Goal: Transaction & Acquisition: Book appointment/travel/reservation

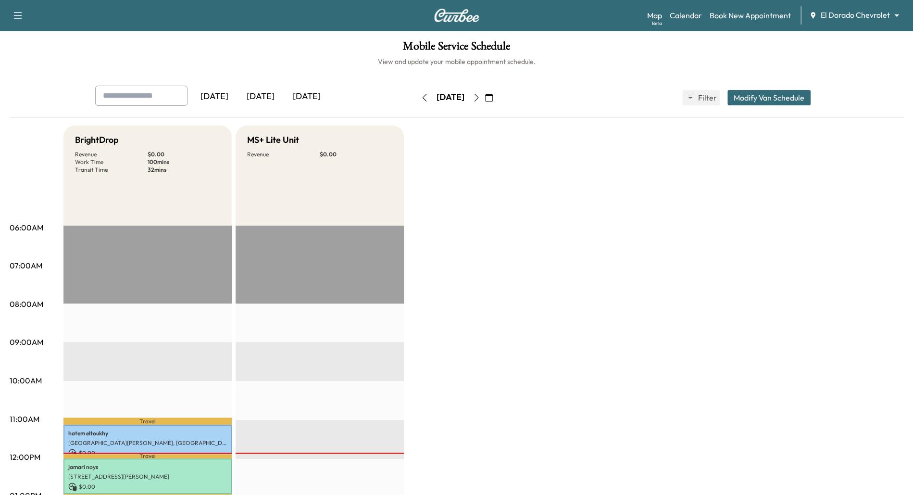
click at [728, 83] on div "Mobile Service Schedule View and update your mobile appointment schedule. [DATE…" at bounding box center [456, 443] width 913 height 825
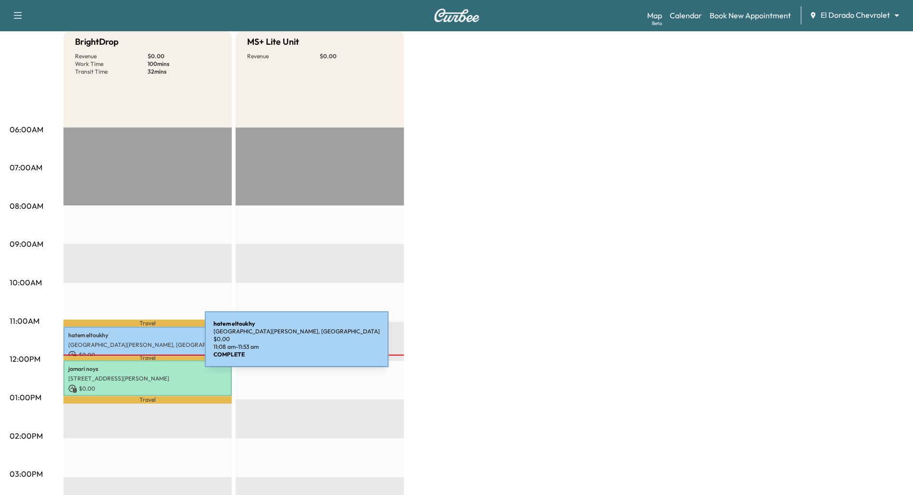
click at [133, 345] on p "[GEOGRAPHIC_DATA][PERSON_NAME], [GEOGRAPHIC_DATA]" at bounding box center [147, 345] width 159 height 8
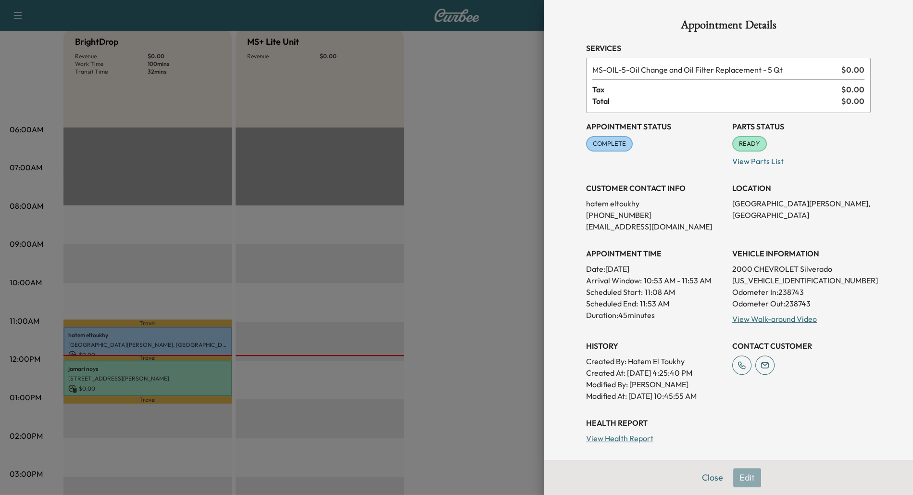
click at [177, 376] on div at bounding box center [456, 247] width 913 height 495
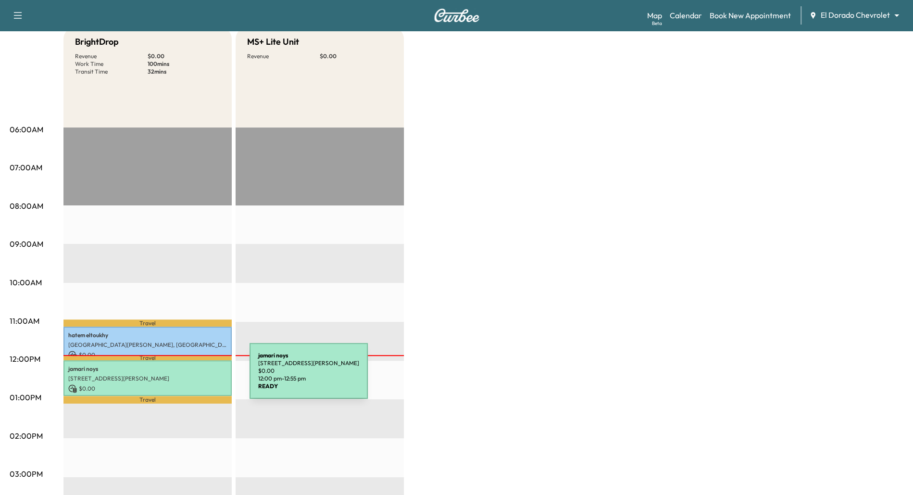
click at [177, 376] on p "[STREET_ADDRESS][PERSON_NAME]" at bounding box center [147, 378] width 159 height 8
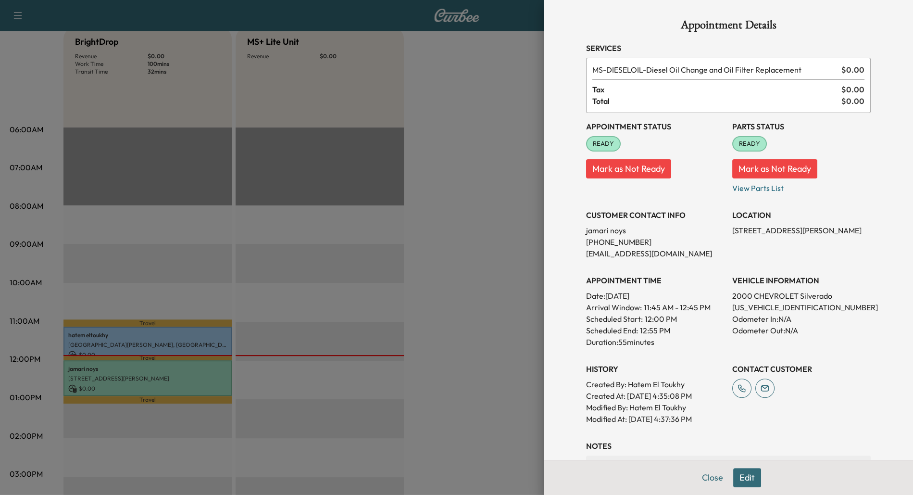
click at [177, 376] on div at bounding box center [456, 247] width 913 height 495
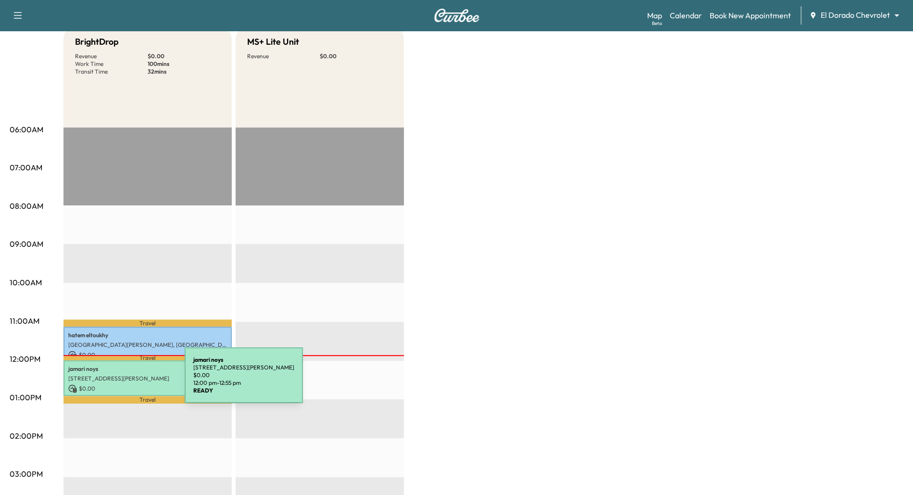
click at [112, 381] on p "[STREET_ADDRESS][PERSON_NAME]" at bounding box center [147, 378] width 159 height 8
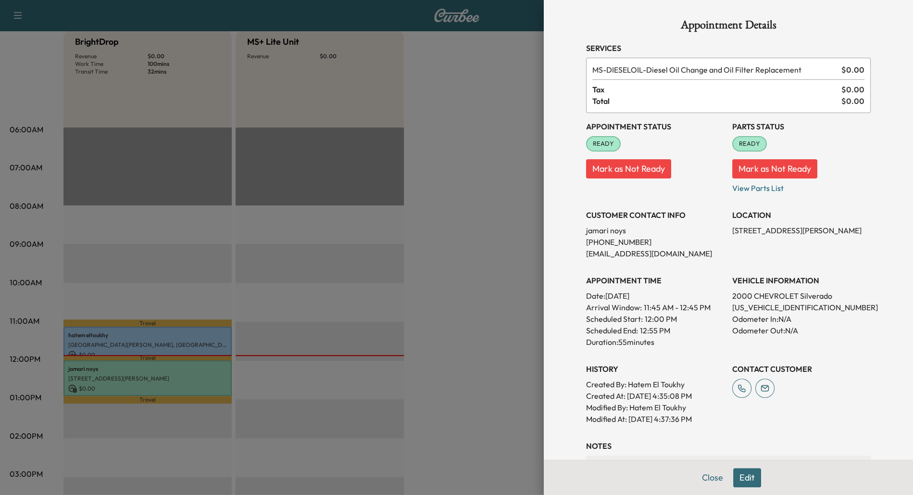
click at [766, 164] on button "Mark as Not Ready" at bounding box center [774, 168] width 85 height 19
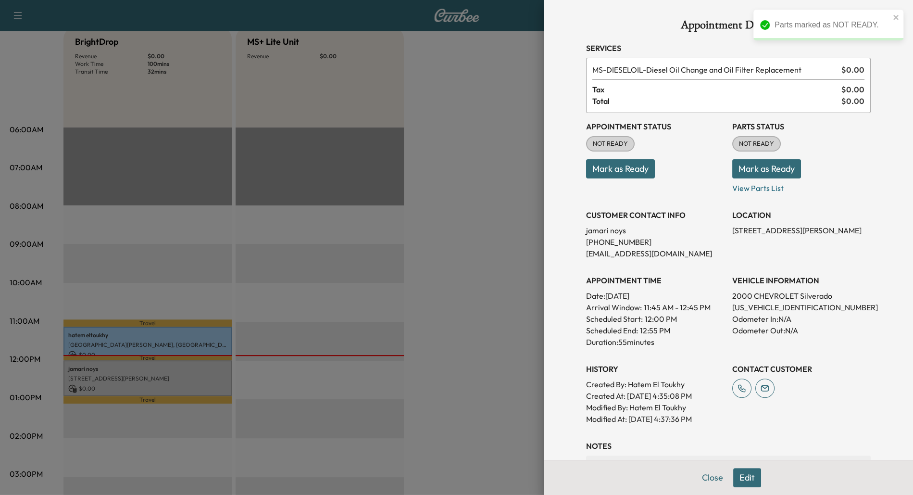
click at [358, 287] on div at bounding box center [456, 247] width 913 height 495
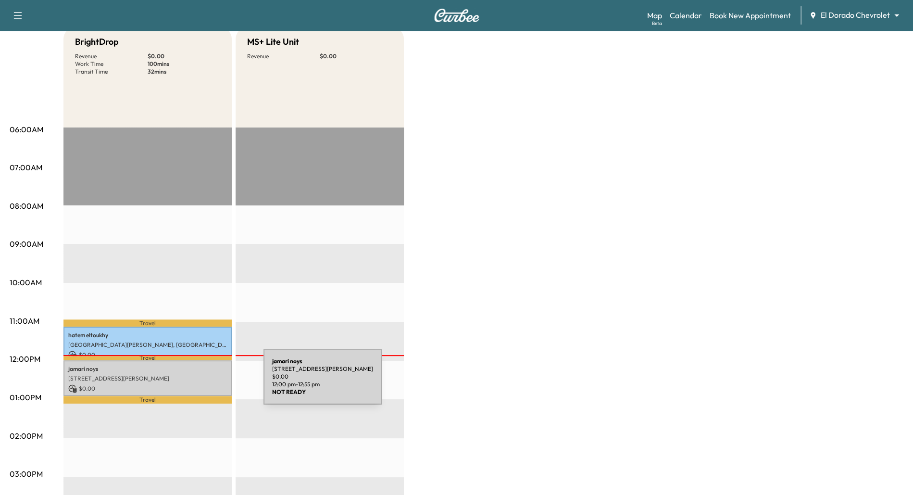
click at [191, 382] on div "jamari noys [STREET_ADDRESS][PERSON_NAME] $ 0.00 12:00 pm - 12:55 pm" at bounding box center [147, 378] width 168 height 36
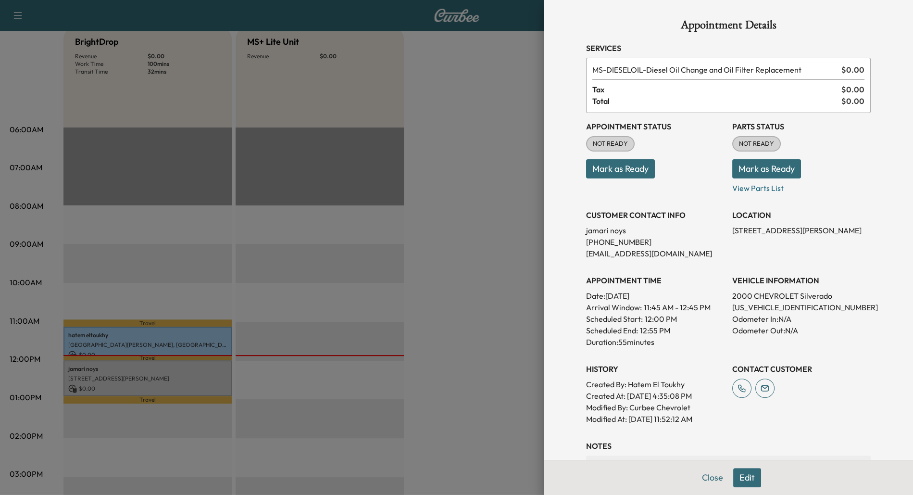
click at [780, 170] on button "Mark as Ready" at bounding box center [766, 168] width 69 height 19
click at [623, 167] on button "Mark as Ready" at bounding box center [620, 168] width 69 height 19
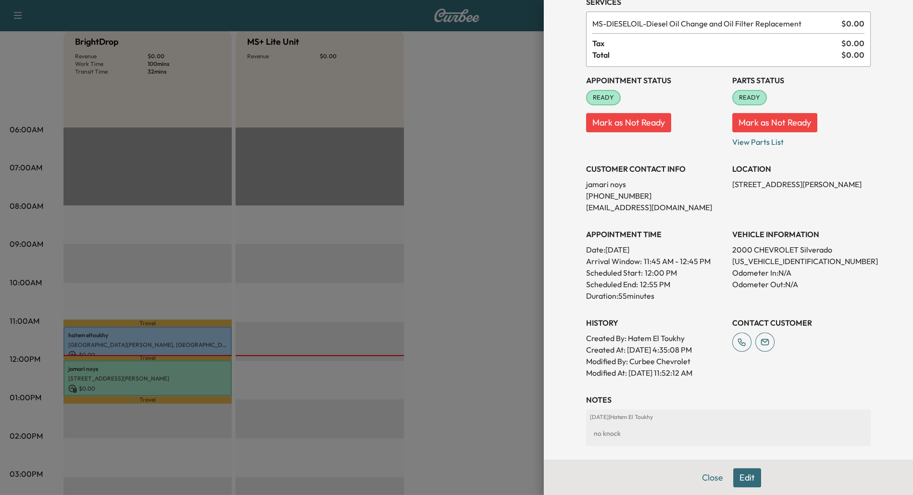
scroll to position [0, 0]
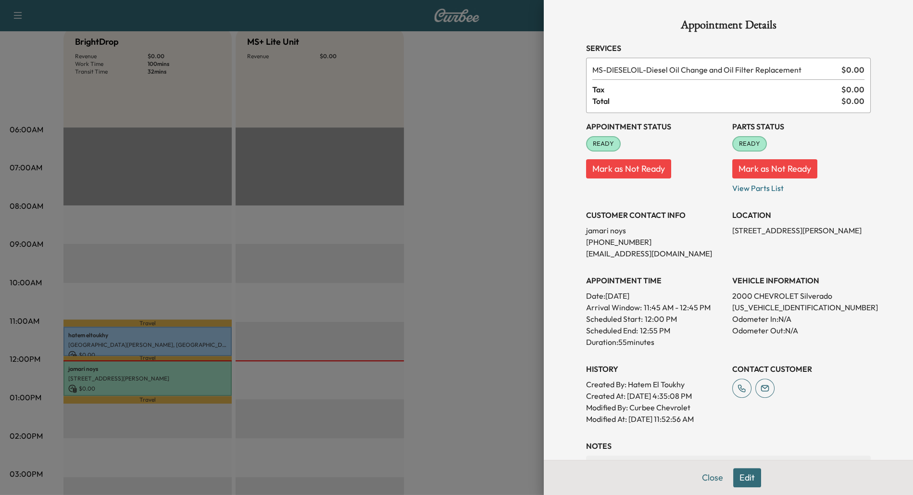
click at [491, 130] on div at bounding box center [456, 247] width 913 height 495
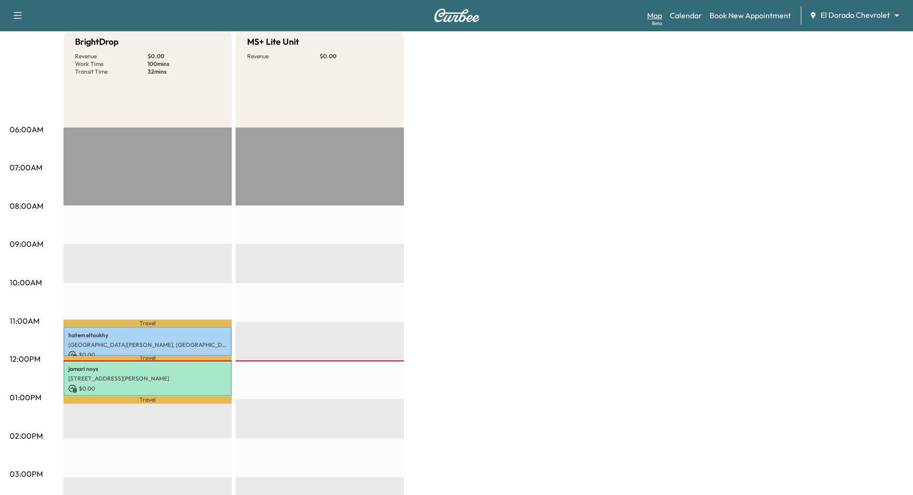
click at [655, 15] on link "Map Beta" at bounding box center [654, 16] width 15 height 12
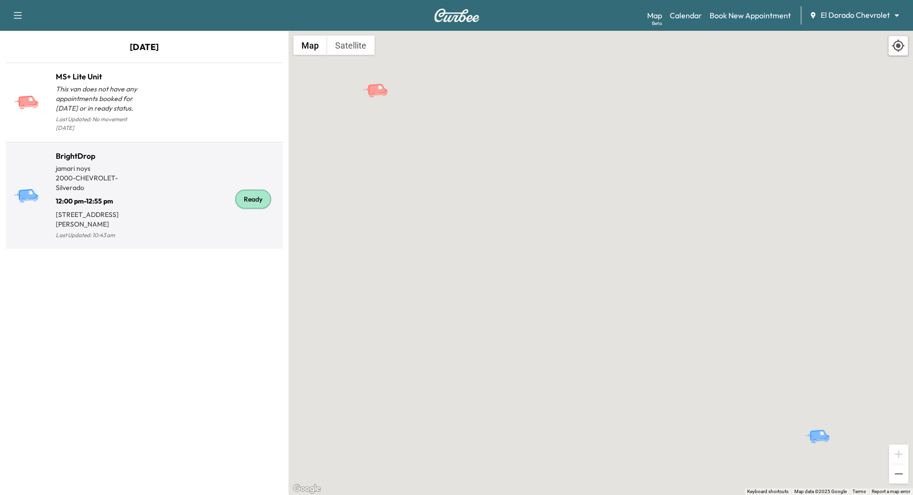
click at [188, 182] on div "Ready" at bounding box center [211, 200] width 135 height 84
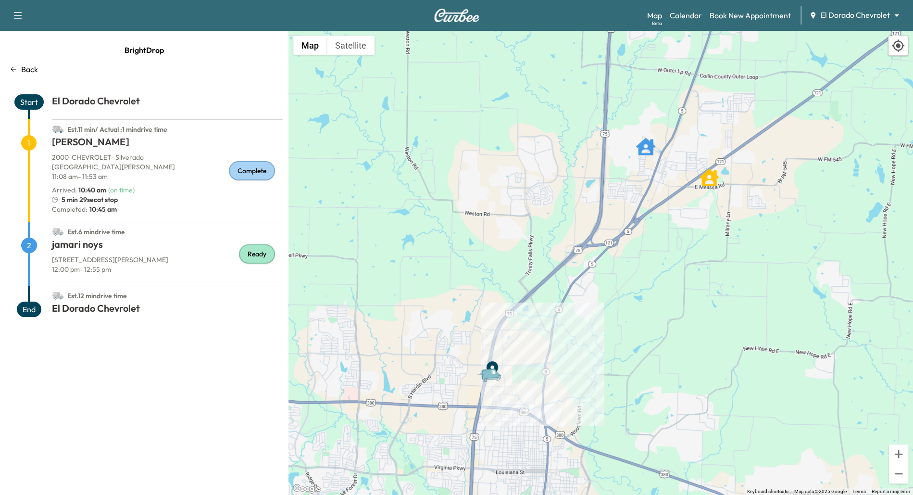
click at [687, 22] on div "Map Beta Calendar Book New Appointment El Dorado Chevrolet ******** ​" at bounding box center [776, 15] width 258 height 18
click at [687, 12] on link "Calendar" at bounding box center [686, 16] width 32 height 12
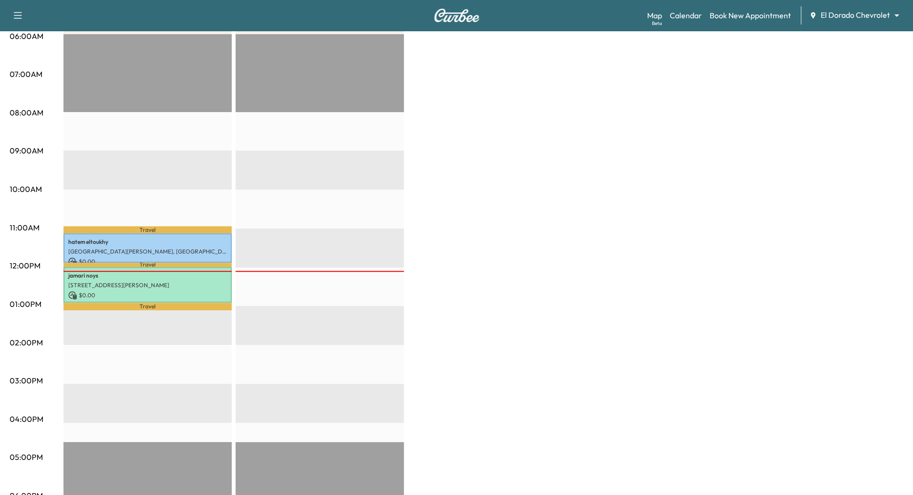
scroll to position [189, 0]
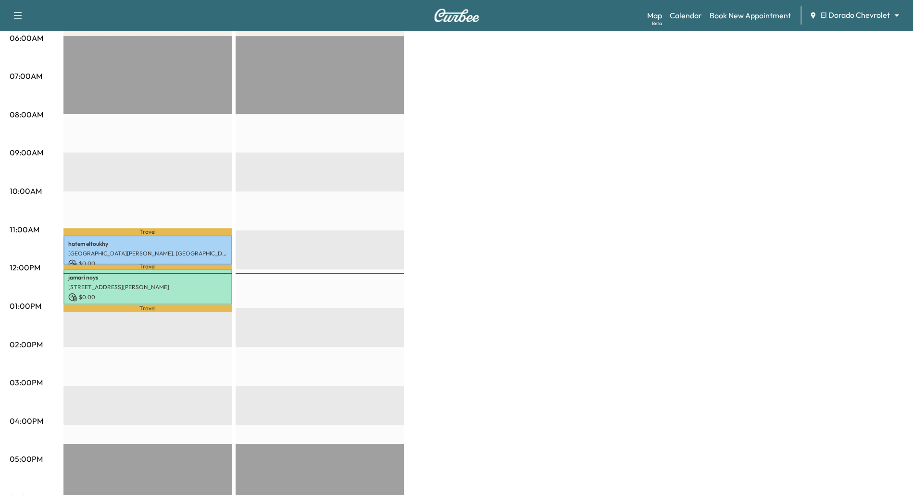
click at [892, 18] on body "Support Log Out Map Beta Calendar Book New Appointment El Dorado Chevrolet ****…" at bounding box center [456, 58] width 913 height 495
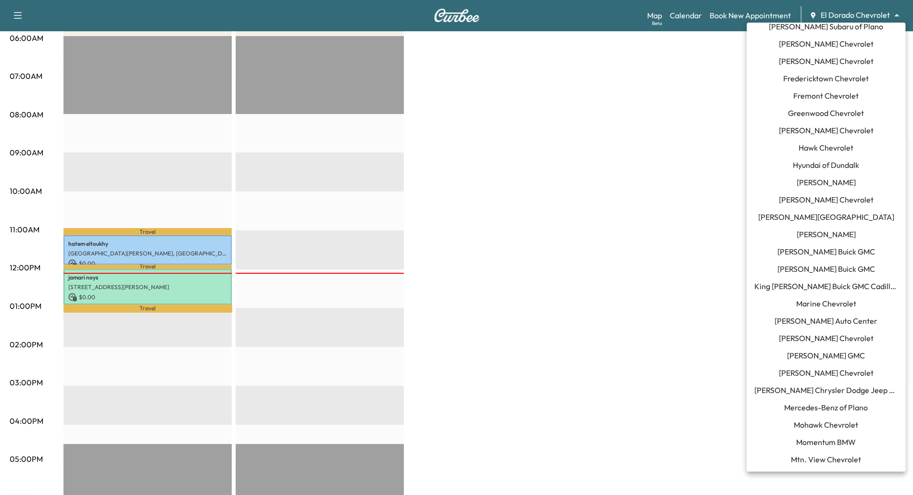
scroll to position [386, 0]
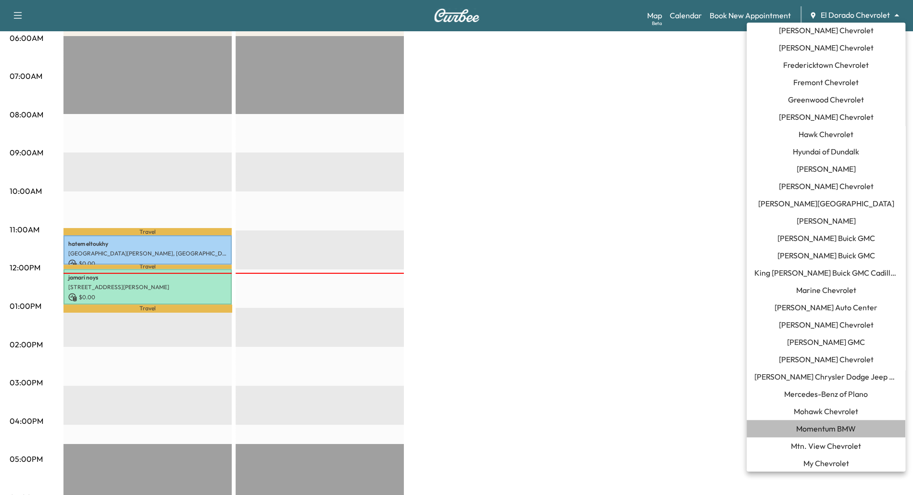
click at [838, 432] on span "Momentum BMW" at bounding box center [826, 429] width 60 height 12
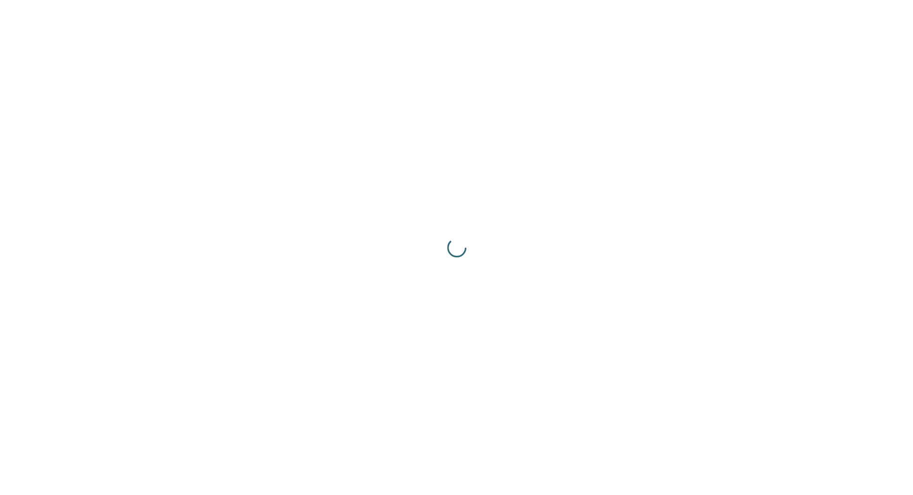
scroll to position [0, 0]
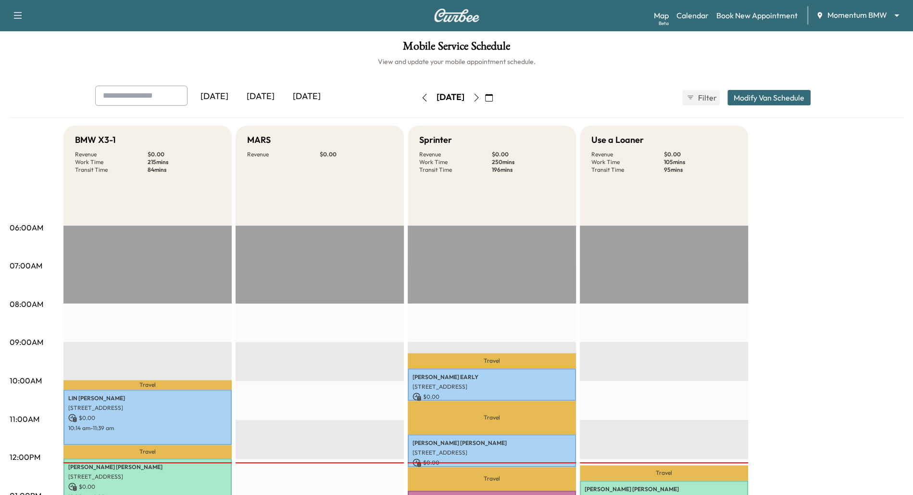
click at [480, 98] on icon "button" at bounding box center [477, 98] width 8 height 8
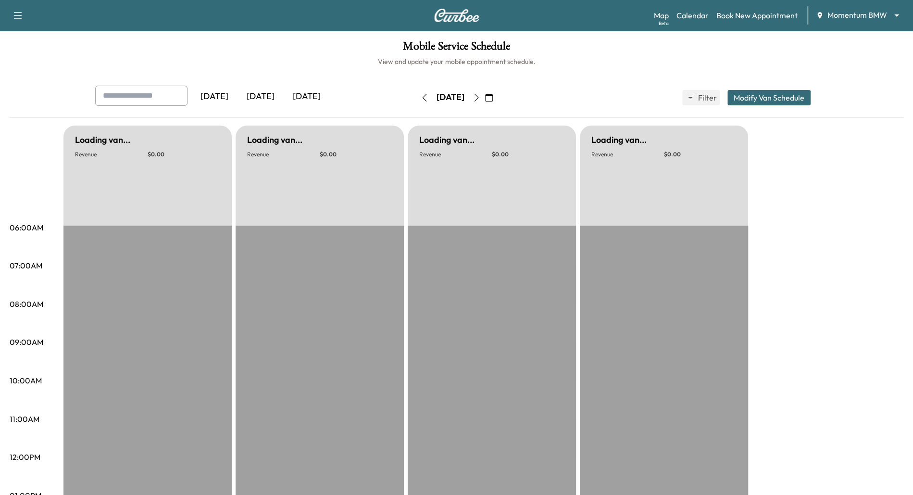
click at [485, 98] on button "button" at bounding box center [476, 97] width 16 height 15
click at [480, 95] on icon "button" at bounding box center [477, 98] width 8 height 8
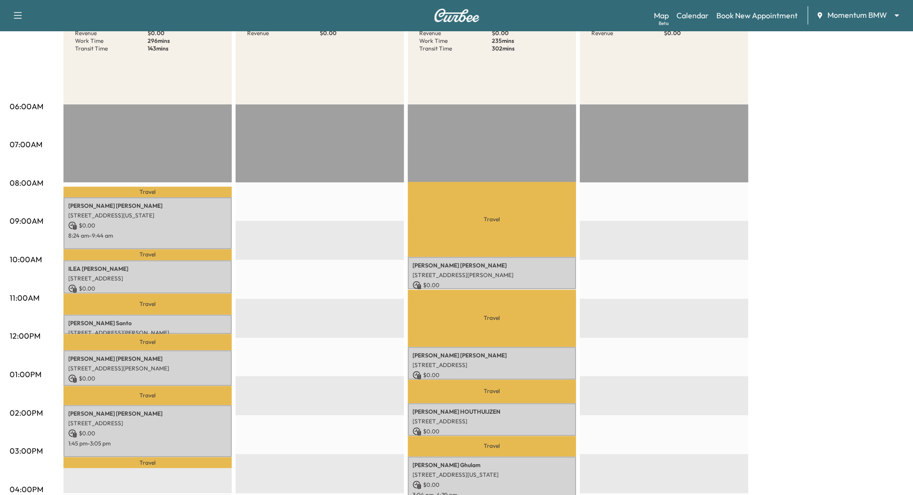
scroll to position [204, 0]
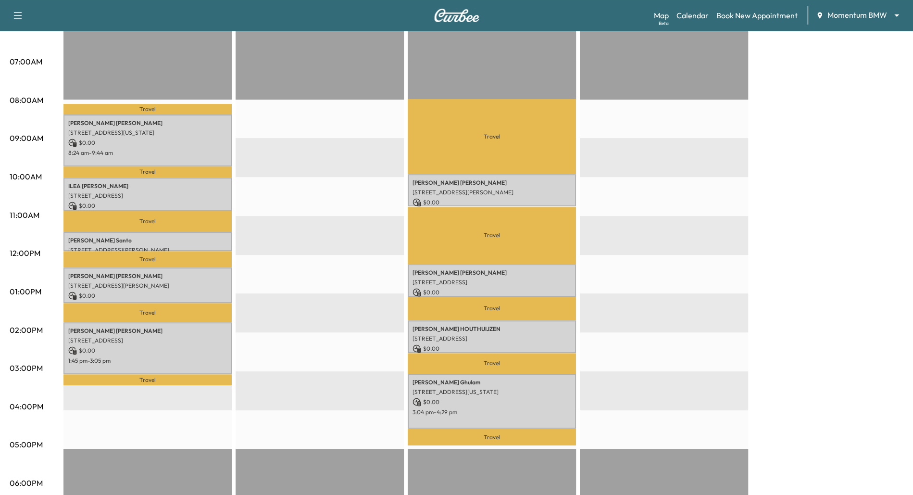
click at [893, 19] on body "Support Log Out Map Beta Calendar Book New Appointment Momentum BMW ******** ​ …" at bounding box center [456, 43] width 913 height 495
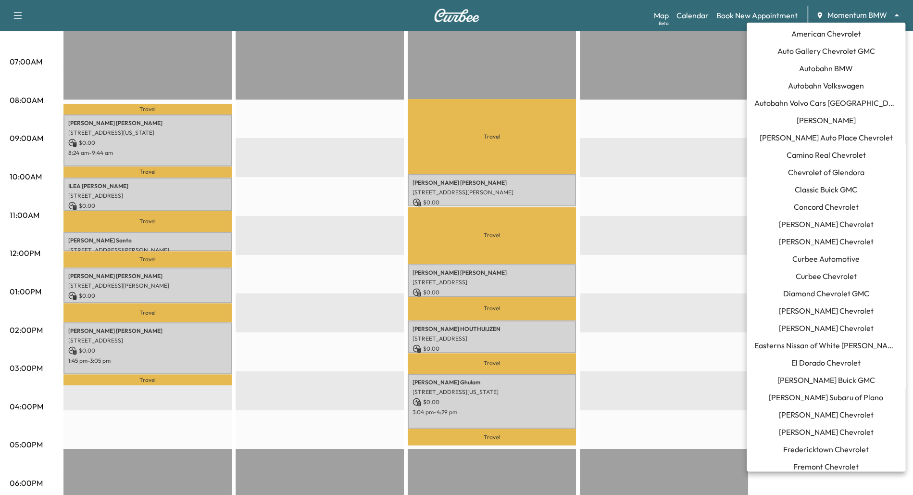
scroll to position [0, 0]
click at [835, 367] on span "El Dorado Chevrolet" at bounding box center [825, 364] width 69 height 12
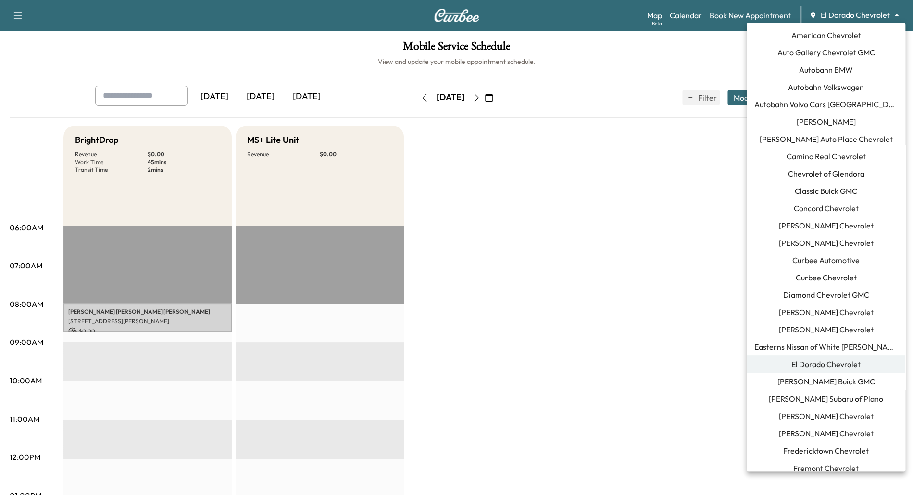
click at [898, 16] on body "Support Log Out Map Beta Calendar Book New Appointment El Dorado Chevrolet ****…" at bounding box center [456, 247] width 913 height 495
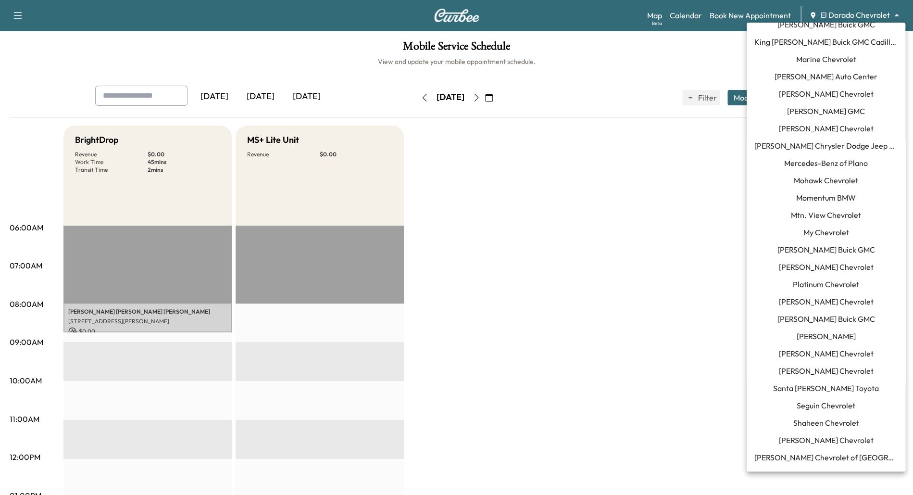
scroll to position [822, 0]
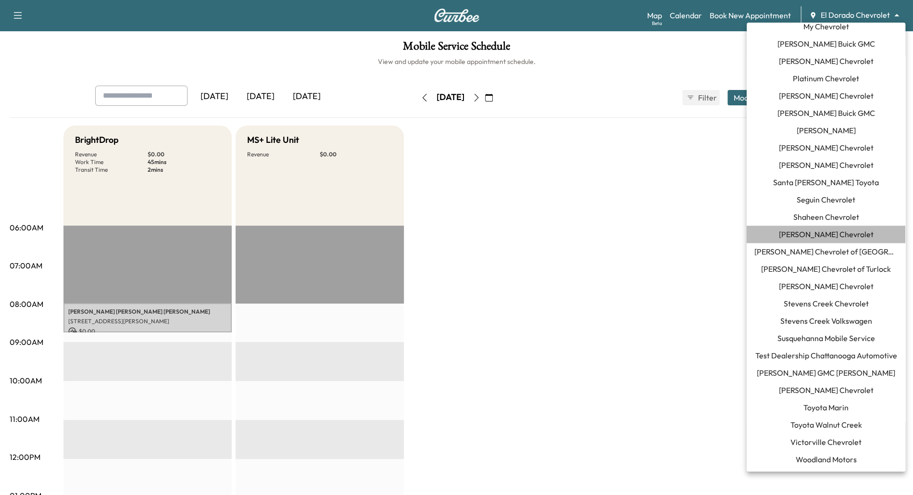
click at [822, 234] on span "[PERSON_NAME] Chevrolet" at bounding box center [826, 234] width 95 height 12
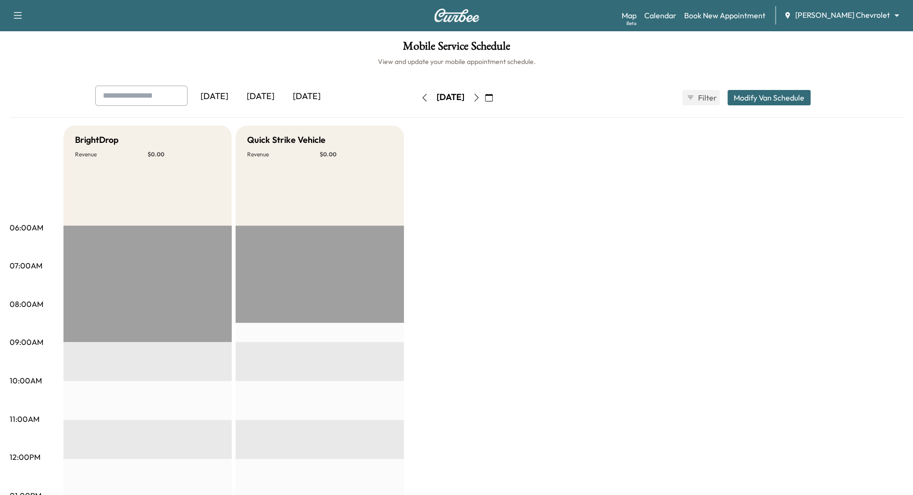
click at [265, 92] on div "[DATE]" at bounding box center [260, 97] width 46 height 22
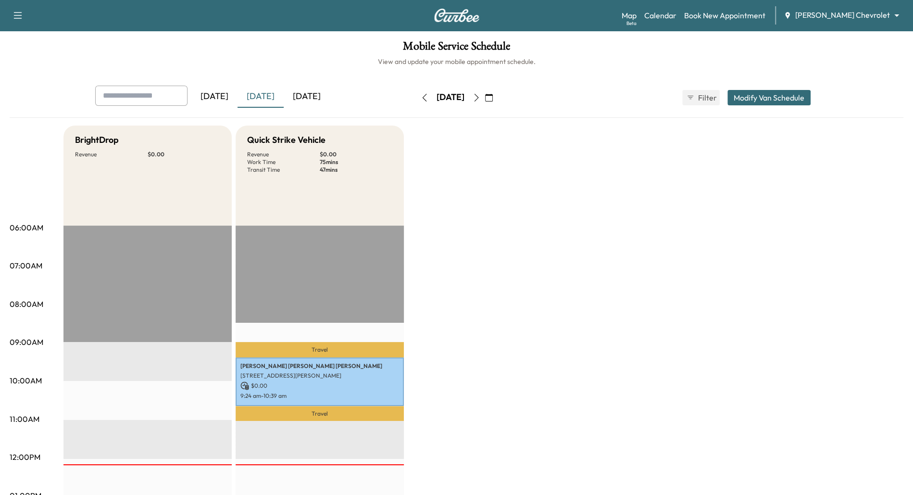
click at [416, 92] on button "button" at bounding box center [424, 97] width 16 height 15
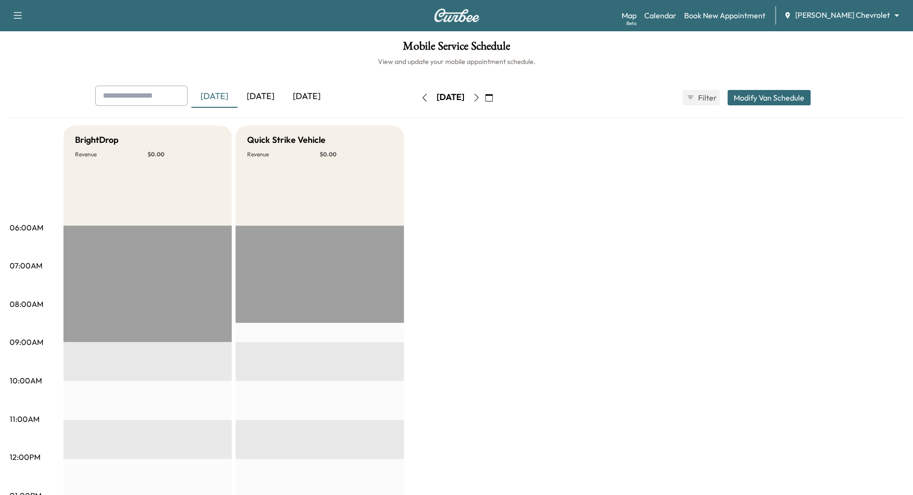
click at [478, 100] on icon "button" at bounding box center [476, 98] width 4 height 8
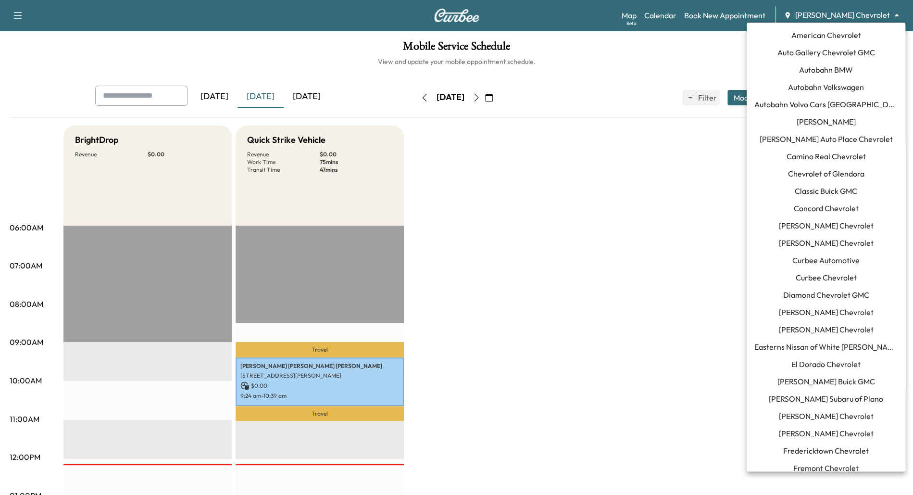
click at [897, 11] on body "Support Log Out Map Beta Calendar Book New Appointment [PERSON_NAME] Chevrolet …" at bounding box center [456, 247] width 913 height 495
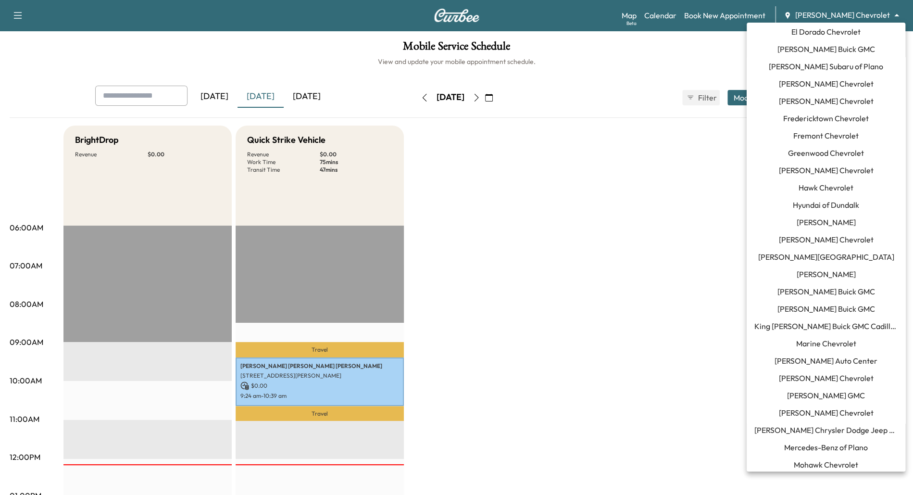
scroll to position [65, 0]
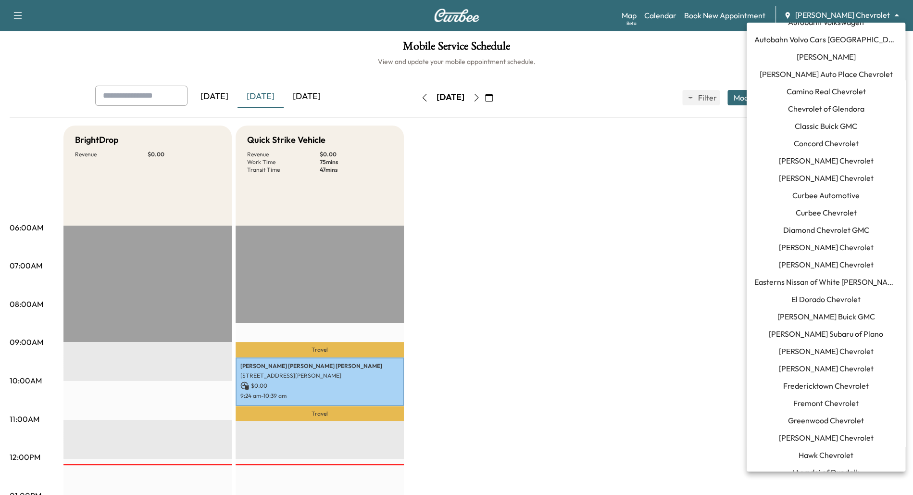
click at [806, 300] on span "El Dorado Chevrolet" at bounding box center [825, 299] width 69 height 12
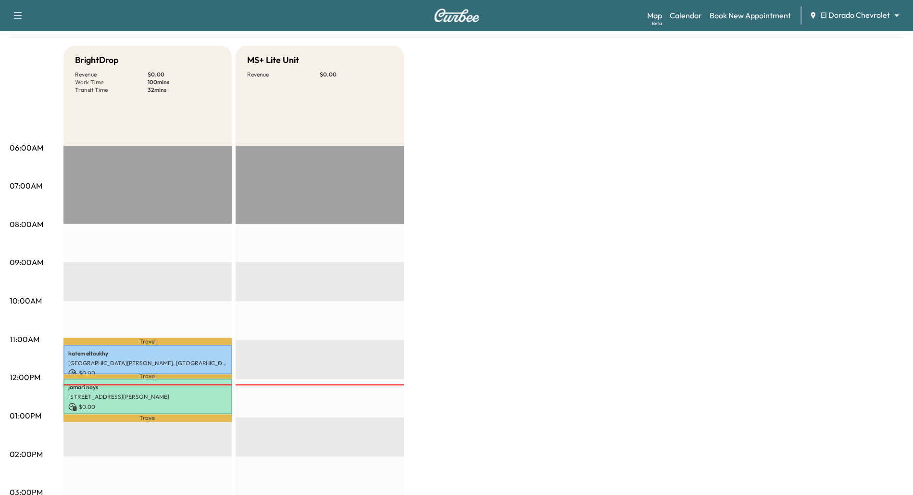
scroll to position [96, 0]
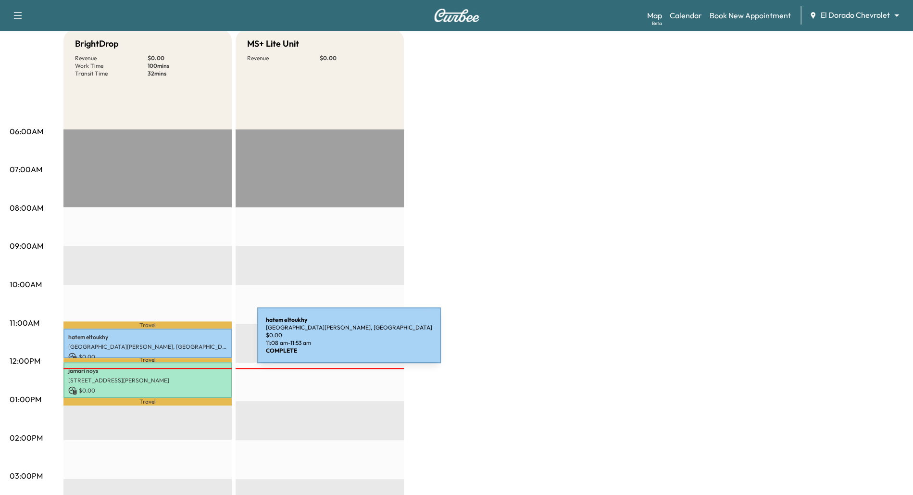
click at [185, 341] on div "[PERSON_NAME] [GEOGRAPHIC_DATA][PERSON_NAME], [GEOGRAPHIC_DATA] $ 0.00 11:08 am…" at bounding box center [147, 342] width 168 height 29
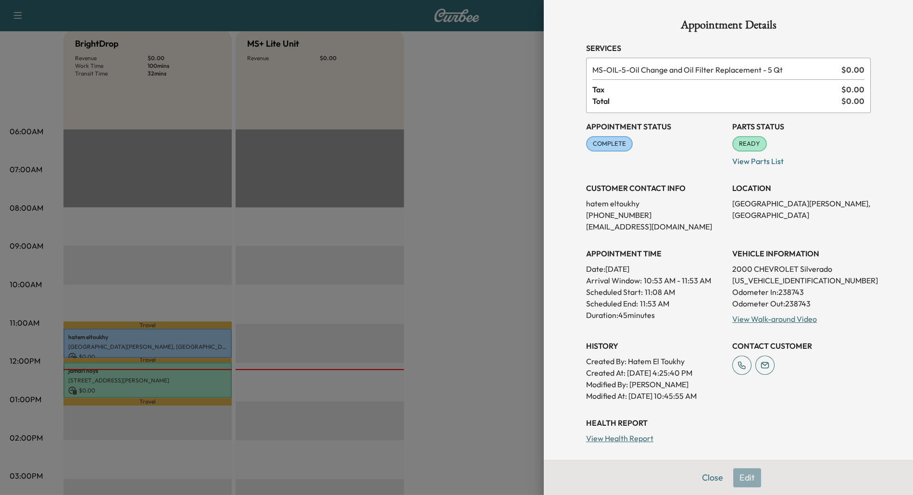
click at [420, 221] on div at bounding box center [456, 247] width 913 height 495
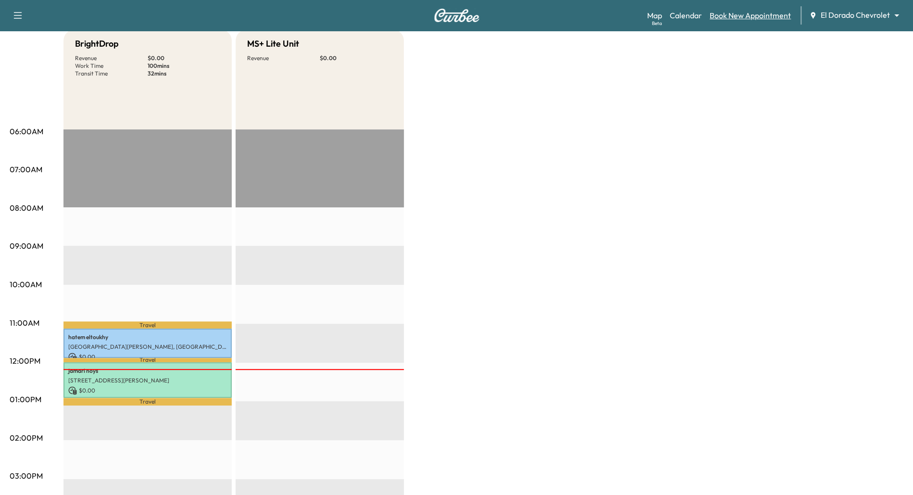
click at [758, 13] on link "Book New Appointment" at bounding box center [750, 16] width 81 height 12
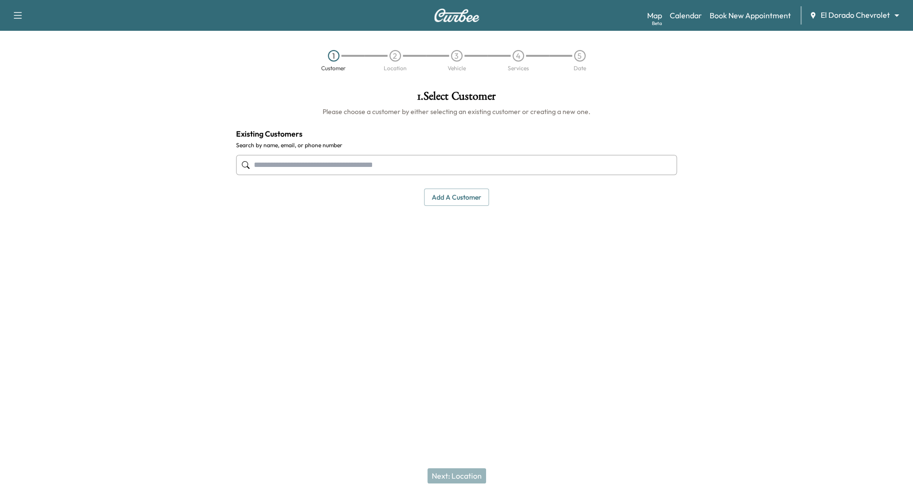
click at [453, 158] on input "text" at bounding box center [456, 165] width 441 height 20
type input "*"
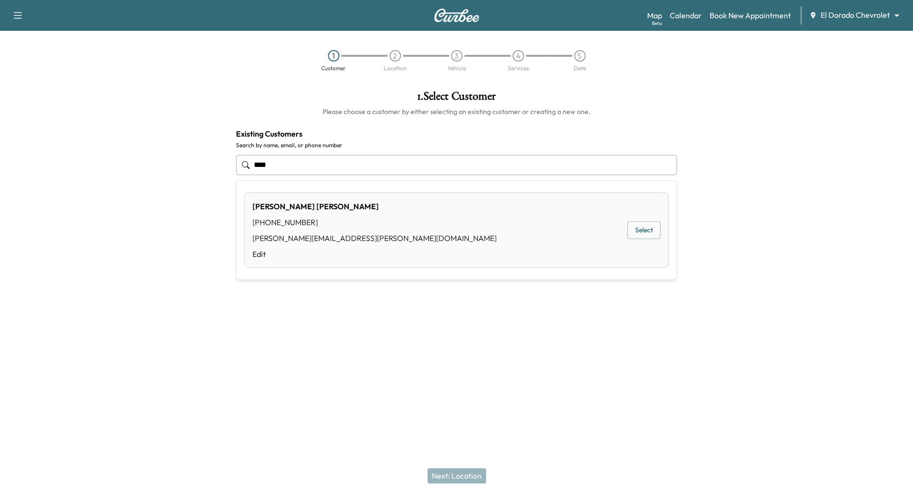
click at [672, 215] on ul "**********" at bounding box center [457, 230] width 440 height 99
click at [658, 221] on button "Select" at bounding box center [643, 230] width 33 height 18
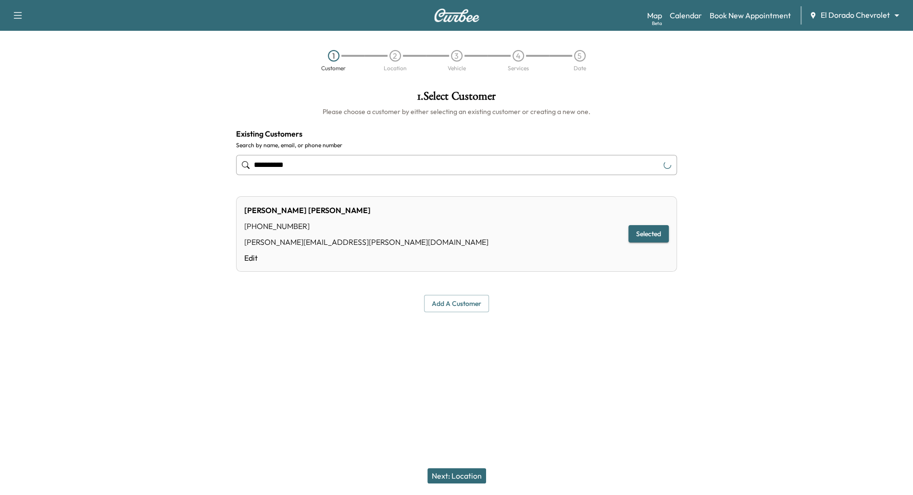
type input "**********"
click at [451, 481] on button "Next: Location" at bounding box center [456, 475] width 59 height 15
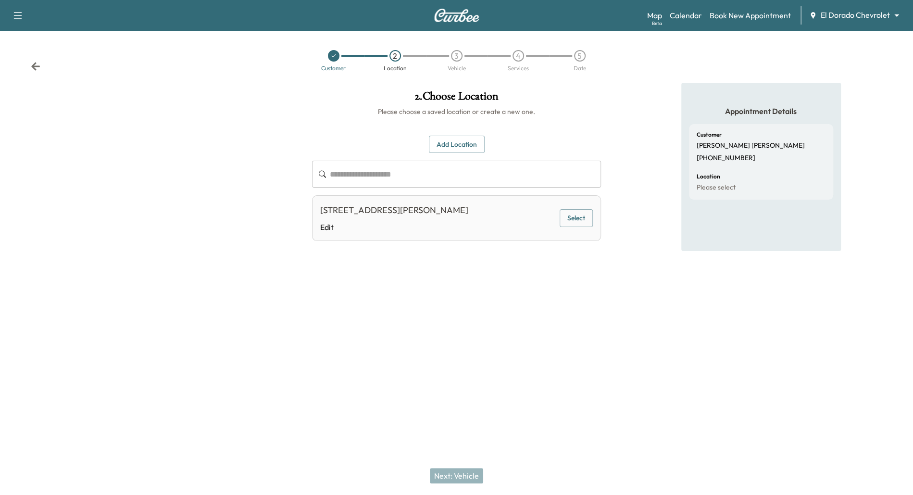
click at [582, 216] on button "Select" at bounding box center [576, 218] width 33 height 18
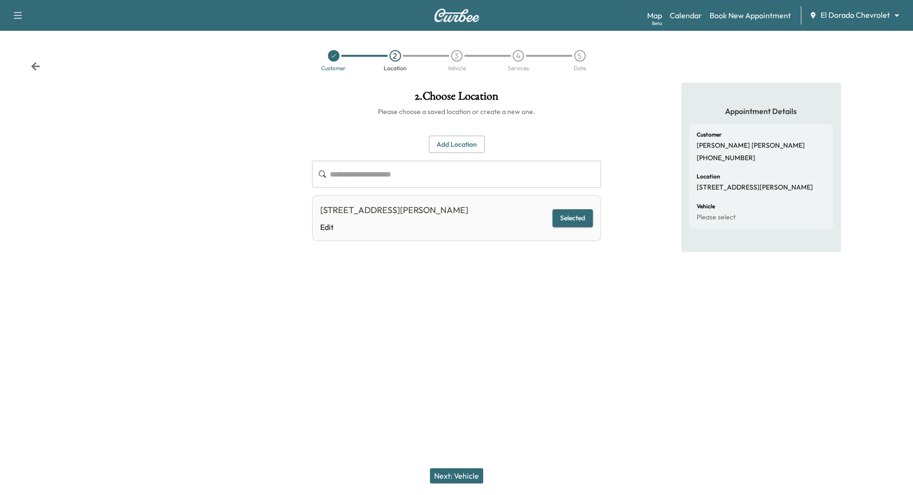
click at [444, 475] on button "Next: Vehicle" at bounding box center [456, 475] width 53 height 15
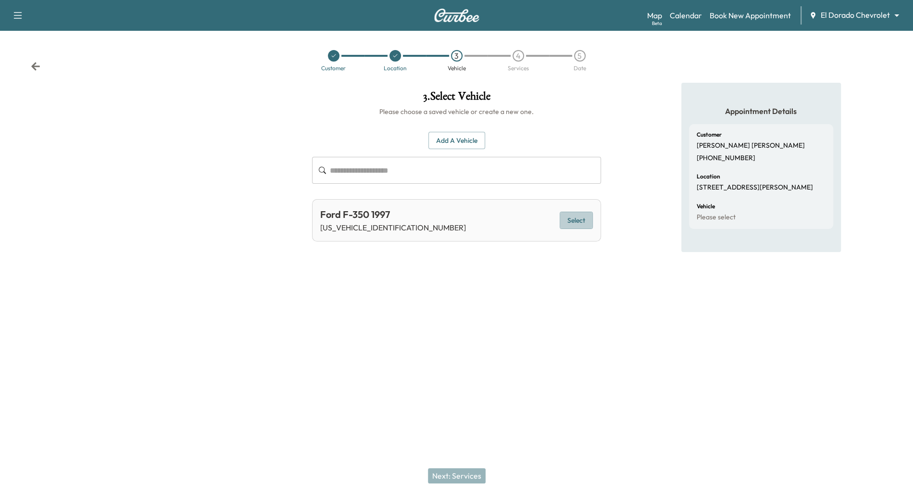
click at [582, 219] on button "Select" at bounding box center [576, 221] width 33 height 18
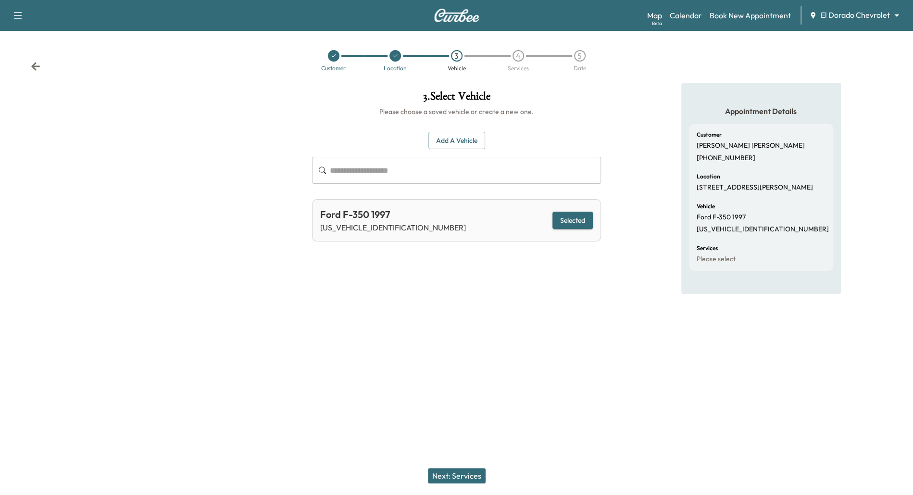
click at [395, 57] on icon at bounding box center [395, 56] width 6 height 6
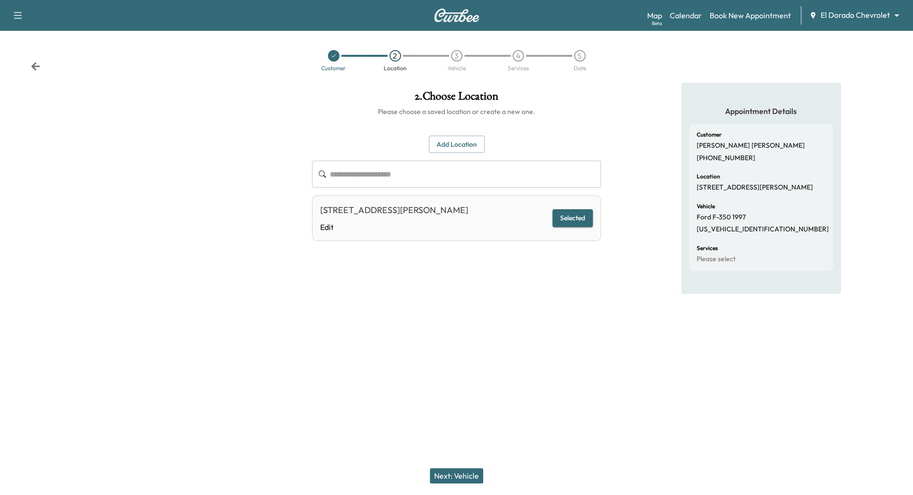
click at [463, 142] on button "Add Location" at bounding box center [457, 145] width 56 height 18
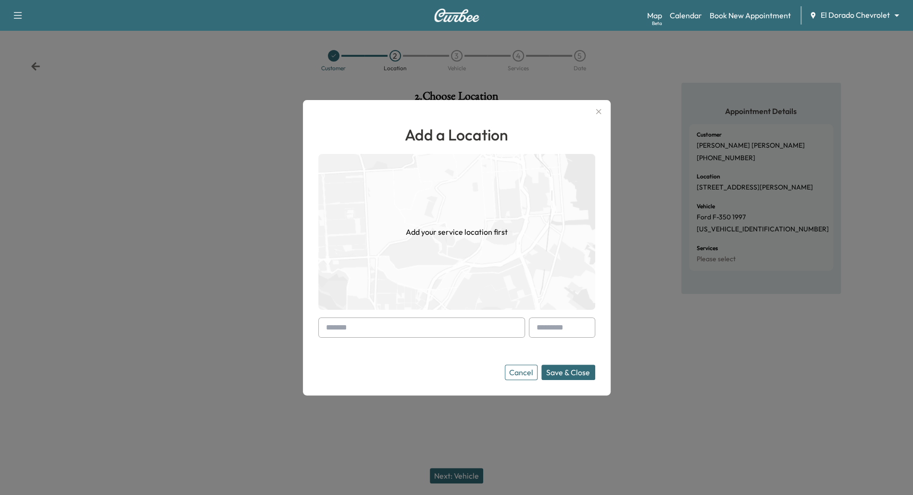
click at [419, 328] on input "text" at bounding box center [421, 327] width 207 height 20
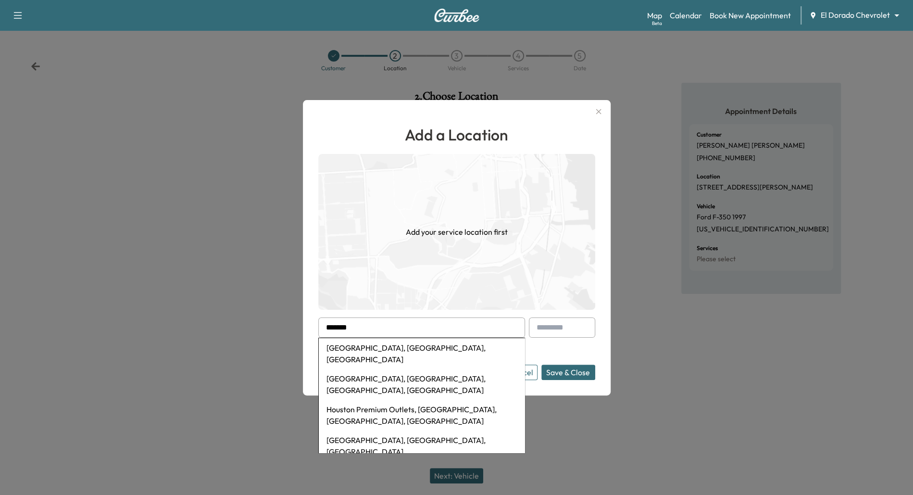
click at [412, 347] on li "[GEOGRAPHIC_DATA], [GEOGRAPHIC_DATA], [GEOGRAPHIC_DATA]" at bounding box center [422, 353] width 206 height 31
type input "**********"
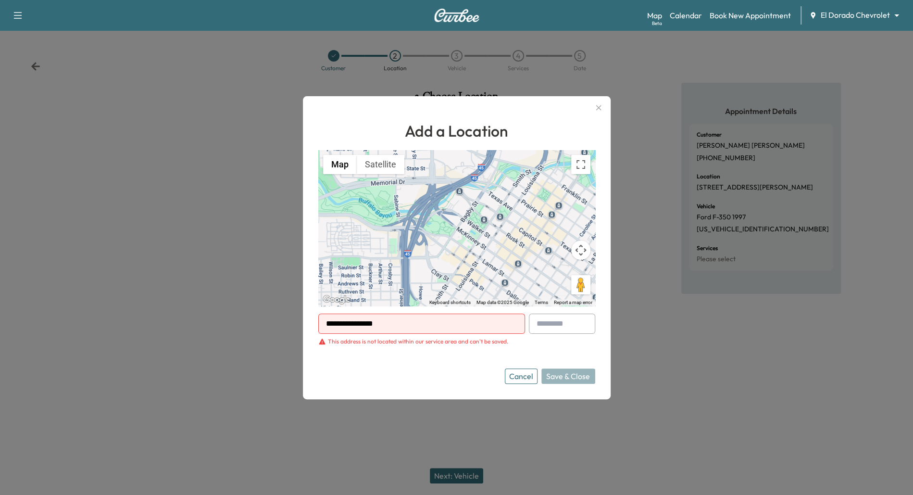
click at [522, 373] on button "Cancel" at bounding box center [521, 375] width 33 height 15
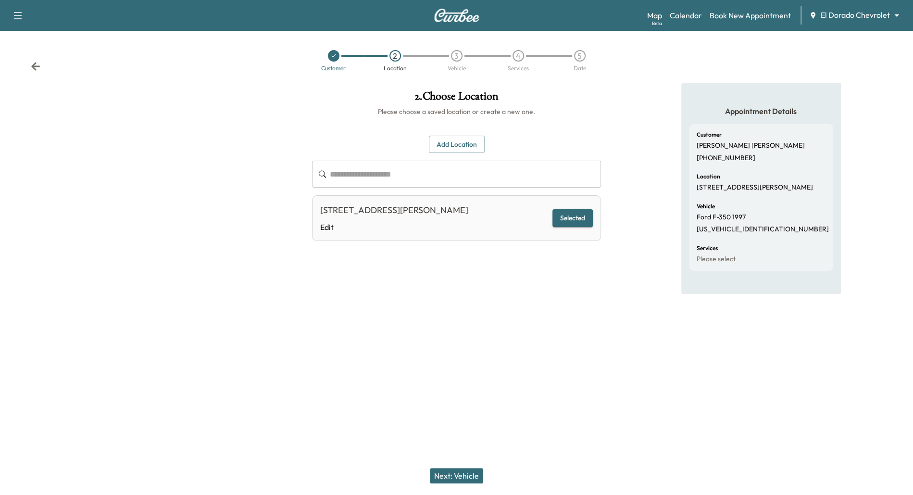
click at [458, 473] on button "Next: Vehicle" at bounding box center [456, 475] width 53 height 15
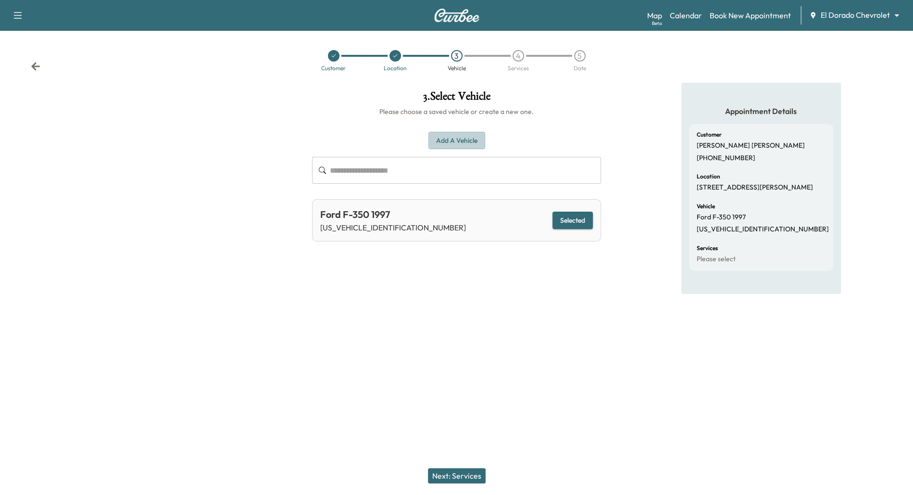
click at [452, 145] on button "Add a Vehicle" at bounding box center [456, 141] width 57 height 18
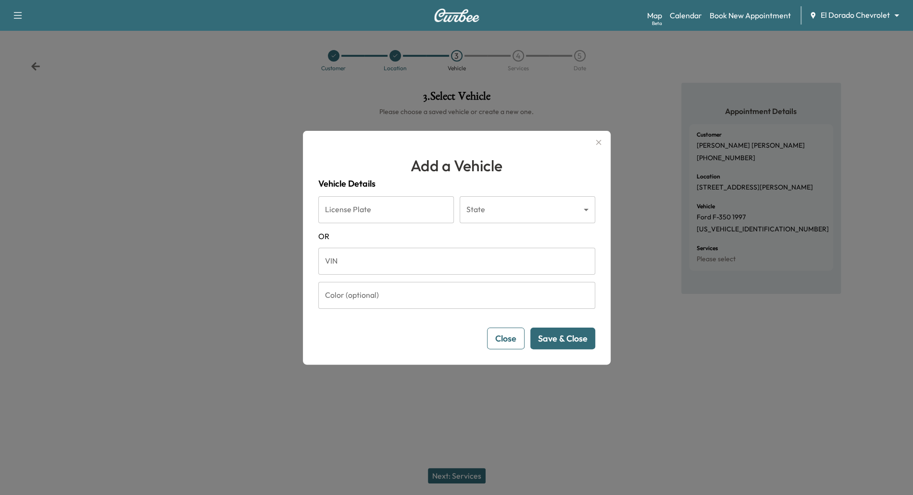
click at [502, 341] on button "Close" at bounding box center [505, 338] width 37 height 22
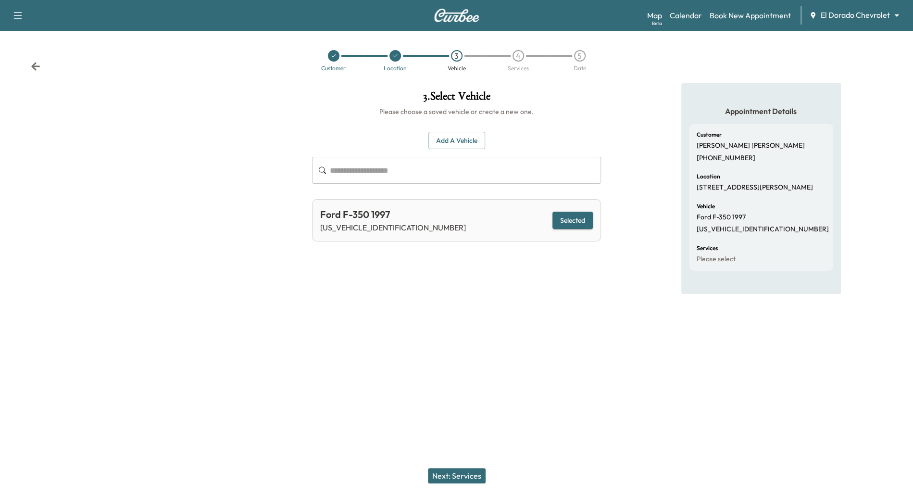
click at [471, 473] on button "Next: Services" at bounding box center [457, 475] width 58 height 15
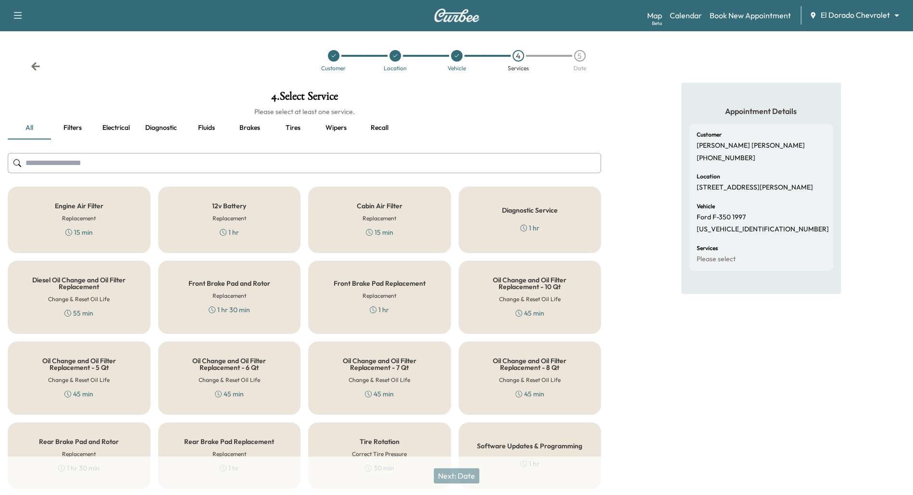
click at [212, 129] on button "Fluids" at bounding box center [206, 127] width 43 height 23
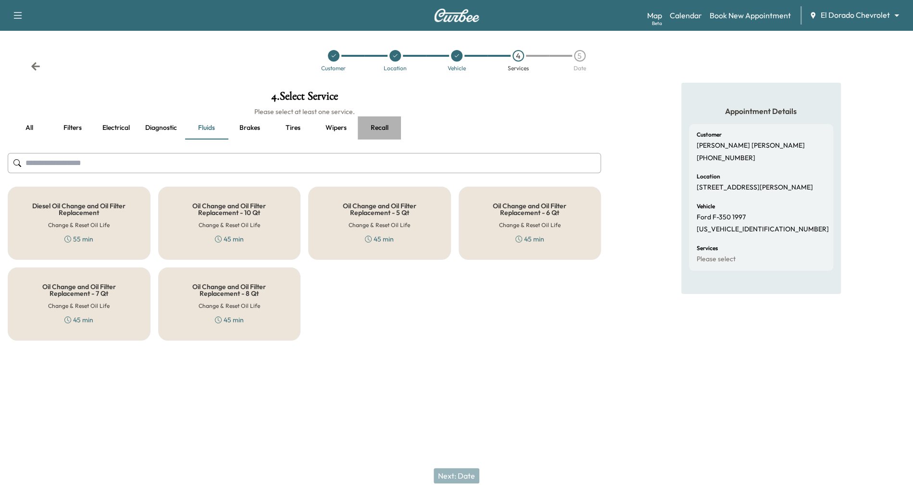
click at [377, 124] on button "Recall" at bounding box center [379, 127] width 43 height 23
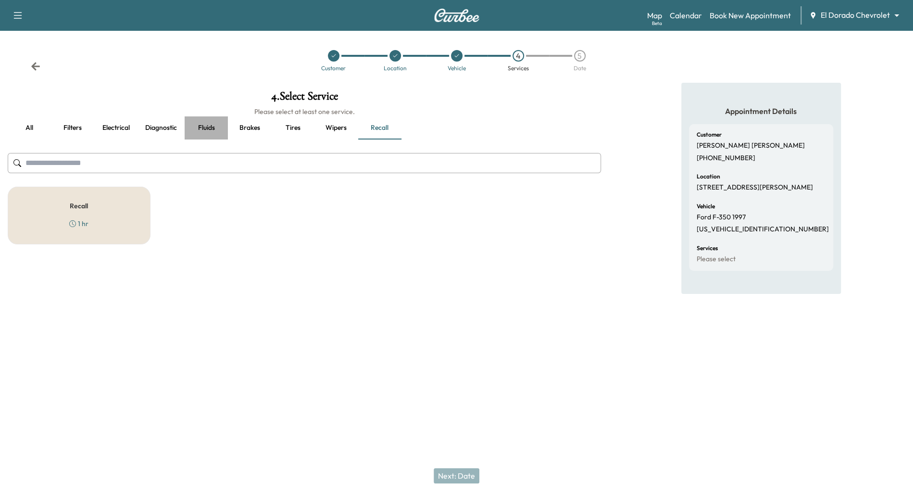
click at [214, 127] on button "Fluids" at bounding box center [206, 127] width 43 height 23
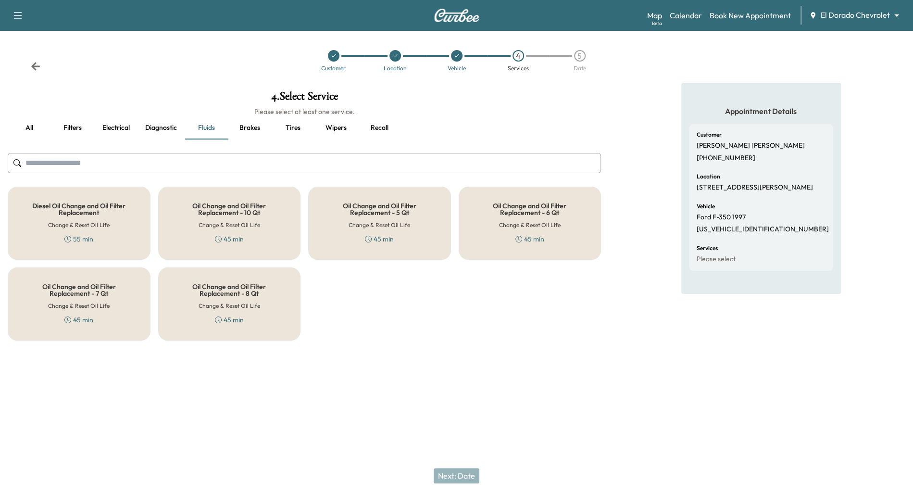
click at [385, 230] on div "Oil Change and Oil Filter Replacement - 5 Qt Change & Reset Oil Life 45 min" at bounding box center [379, 223] width 143 height 73
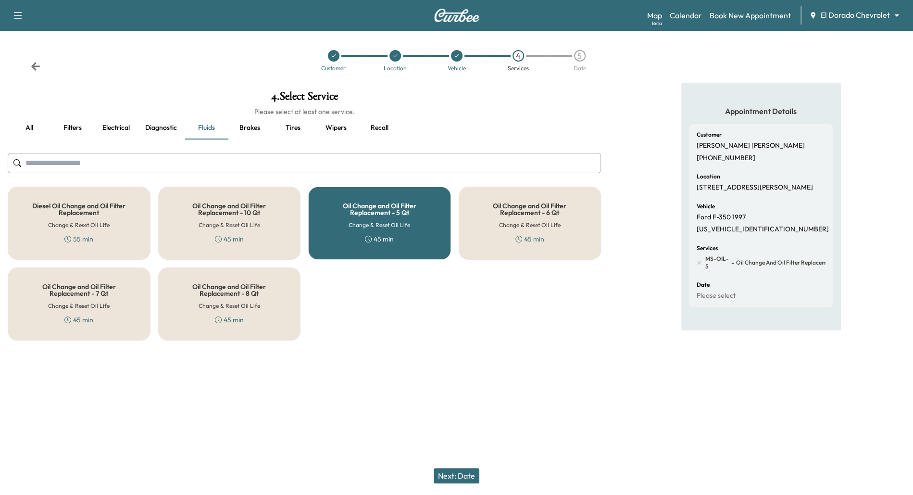
click at [467, 476] on button "Next: Date" at bounding box center [457, 475] width 46 height 15
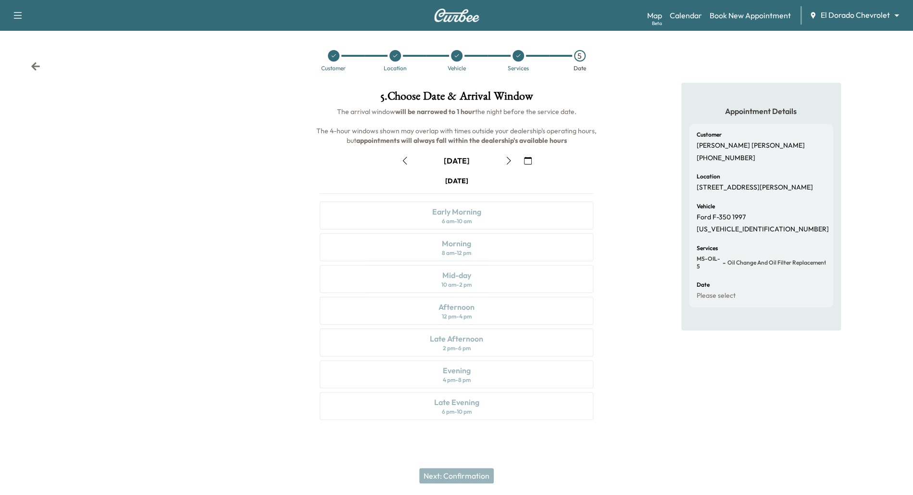
click at [525, 156] on button "button" at bounding box center [528, 160] width 16 height 15
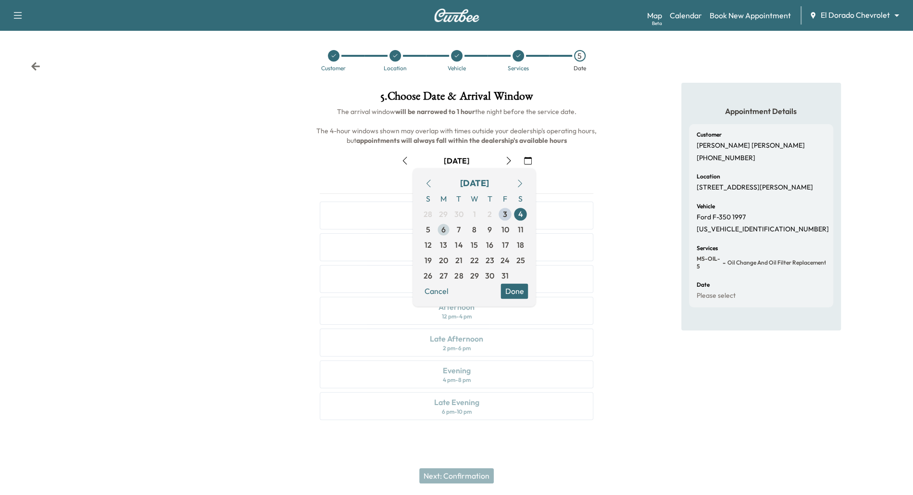
click at [447, 231] on span "6" at bounding box center [443, 229] width 15 height 15
click at [521, 287] on button "Done" at bounding box center [513, 290] width 27 height 15
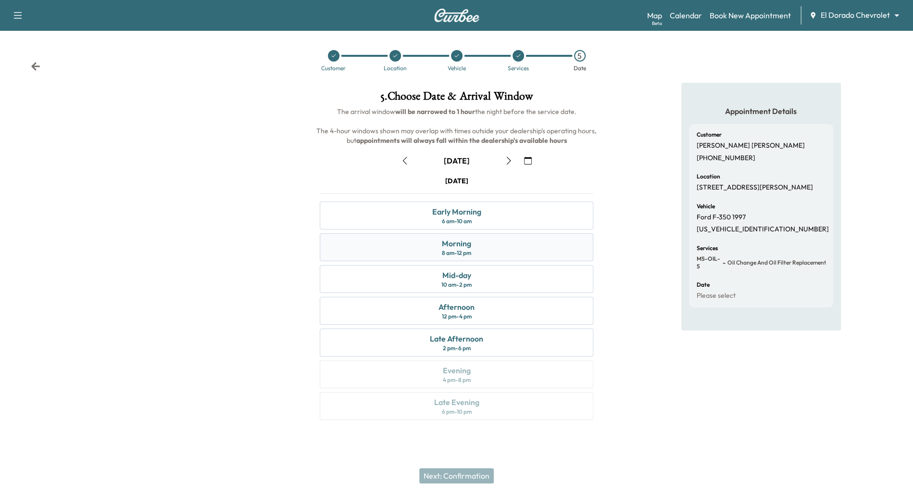
click at [485, 241] on div "Morning 8 am - 12 pm" at bounding box center [457, 247] width 274 height 28
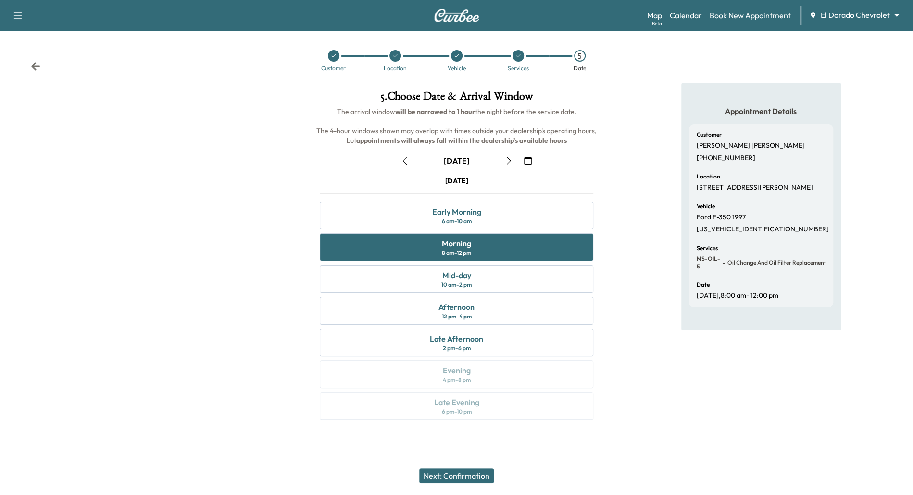
click at [482, 475] on button "Next: Confirmation" at bounding box center [456, 475] width 75 height 15
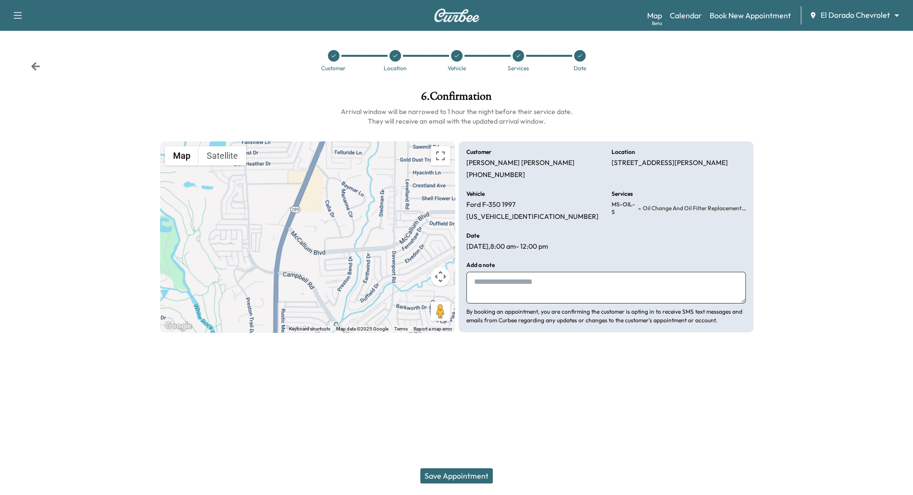
click at [468, 475] on button "Save Appointment" at bounding box center [456, 475] width 73 height 15
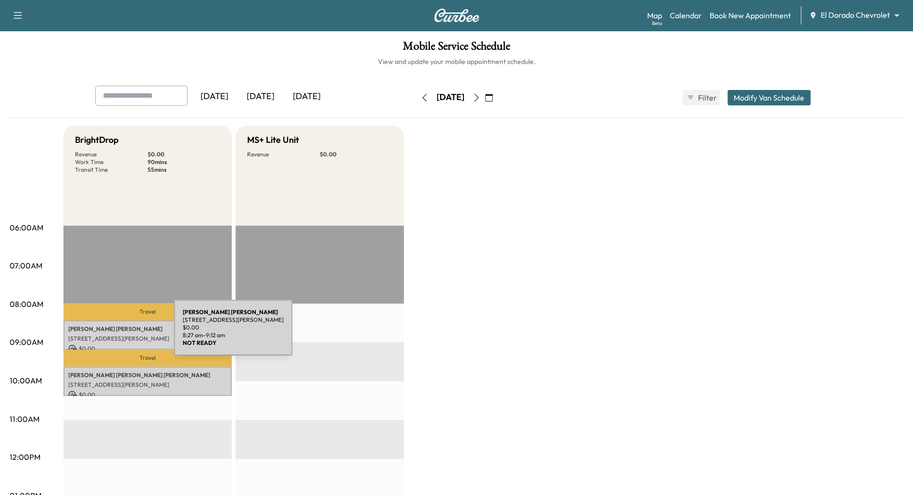
click at [102, 333] on div "[PERSON_NAME] [STREET_ADDRESS][PERSON_NAME] $ 0.00 8:27 am - 9:12 am" at bounding box center [147, 334] width 168 height 29
